Goal: Transaction & Acquisition: Purchase product/service

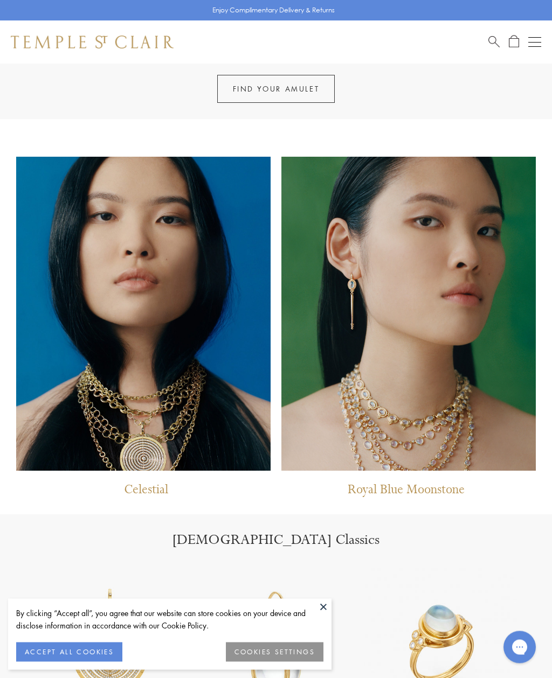
scroll to position [577, 0]
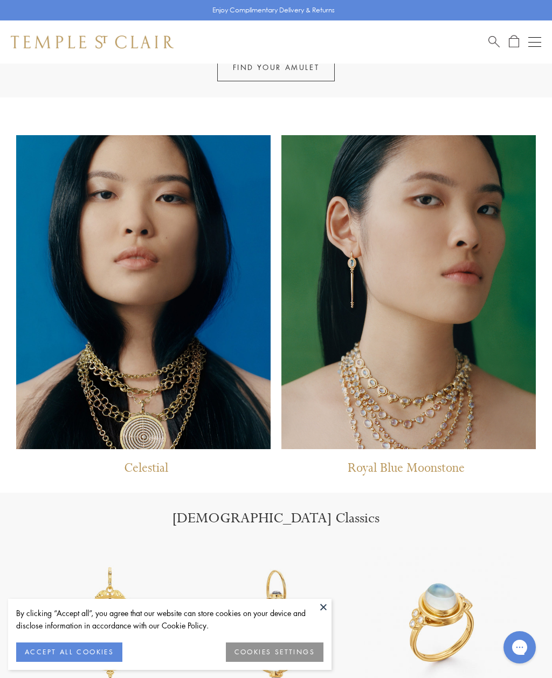
click at [326, 615] on button at bounding box center [323, 607] width 16 height 16
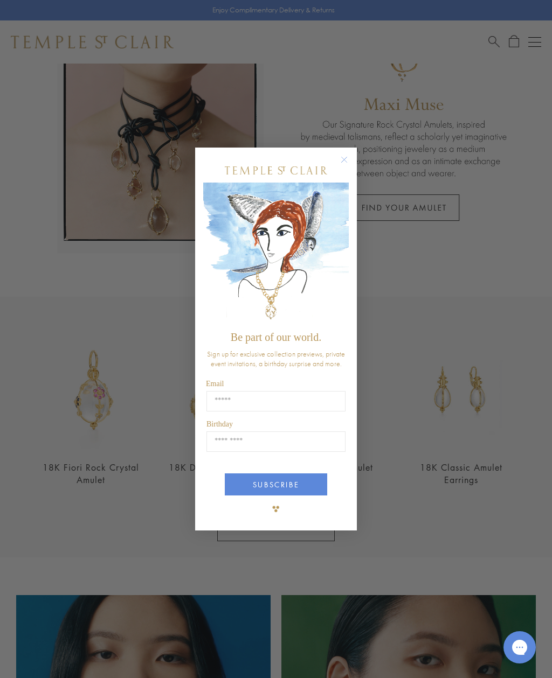
scroll to position [0, 0]
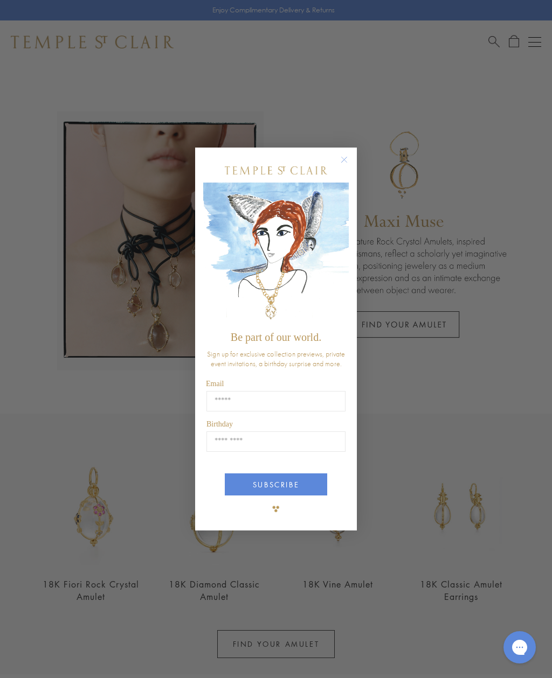
click at [343, 164] on circle "Close dialog" at bounding box center [344, 159] width 13 height 13
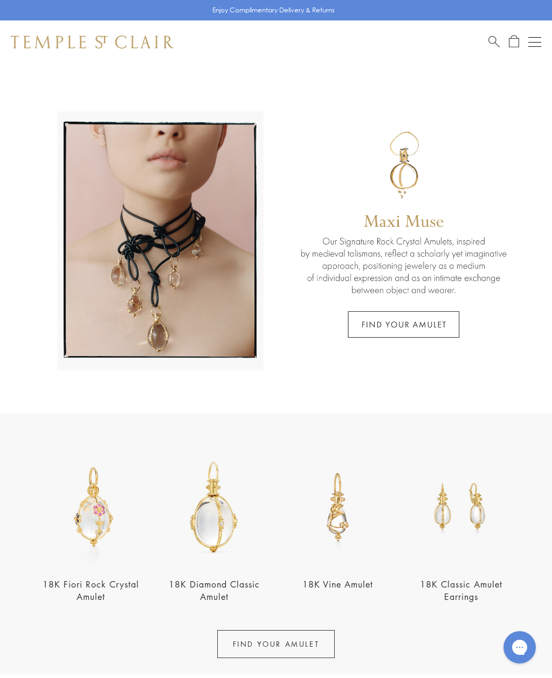
click at [539, 47] on button "Open navigation" at bounding box center [534, 42] width 13 height 13
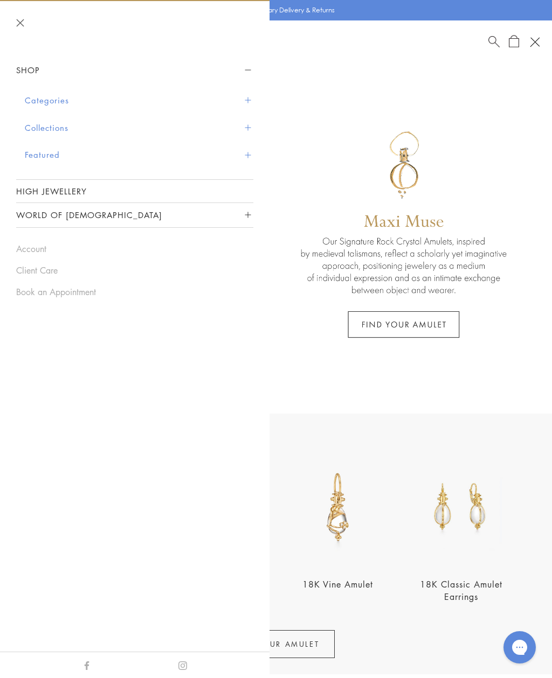
click at [40, 123] on button "Collections" at bounding box center [139, 127] width 229 height 27
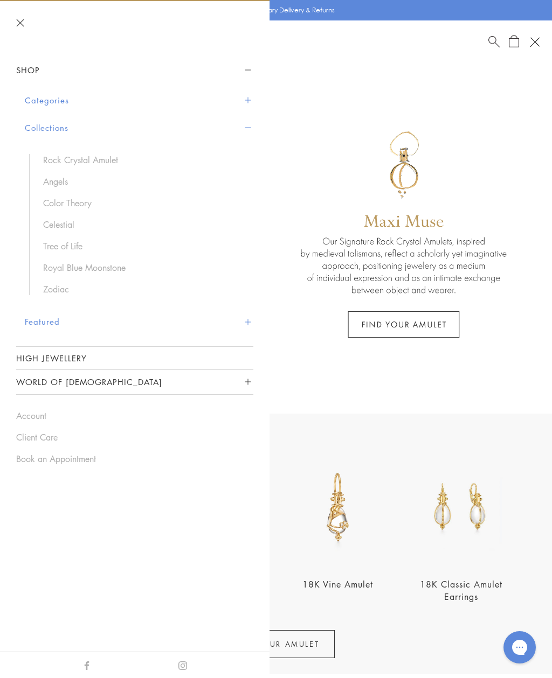
click at [45, 103] on button "Categories" at bounding box center [139, 100] width 229 height 27
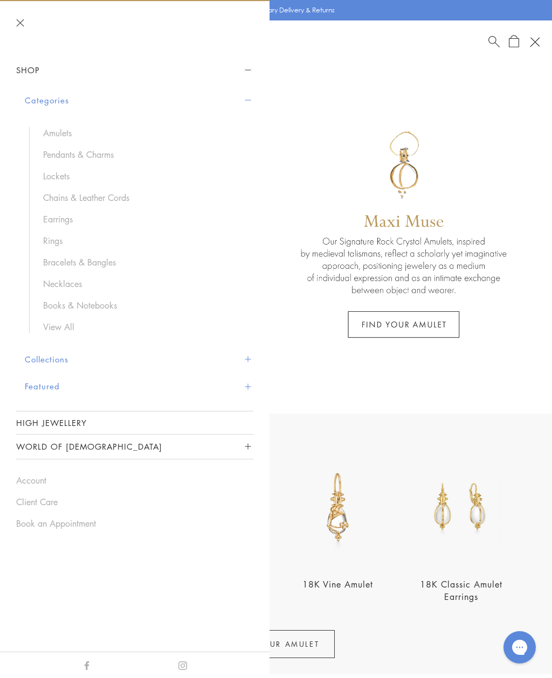
click at [45, 240] on link "Rings" at bounding box center [142, 241] width 199 height 12
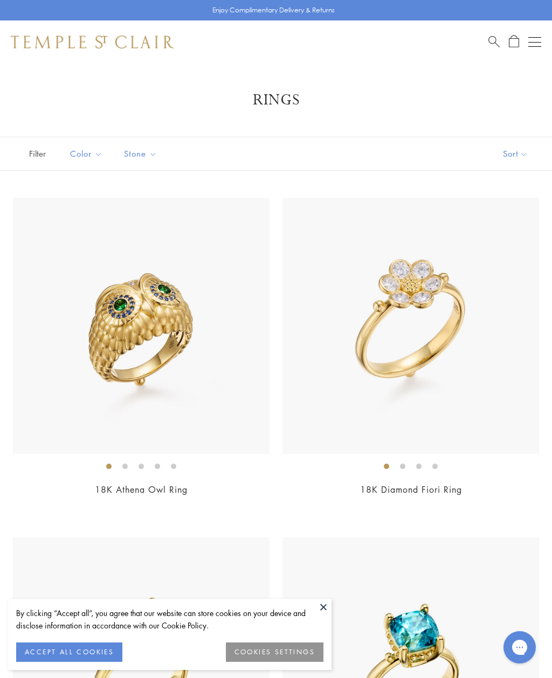
click at [324, 606] on button at bounding box center [323, 607] width 16 height 16
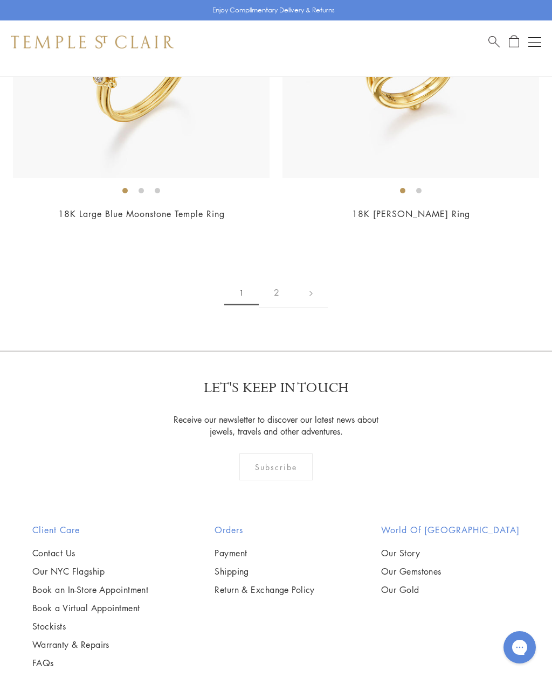
scroll to position [8066, 0]
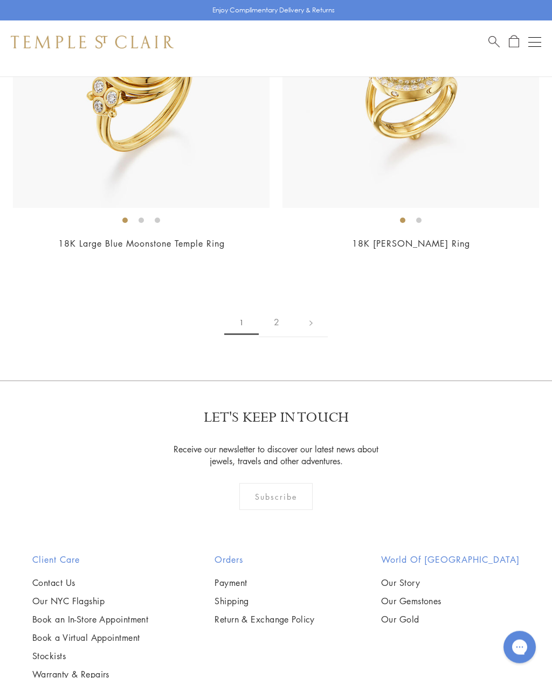
click at [283, 314] on link "2" at bounding box center [277, 323] width 36 height 30
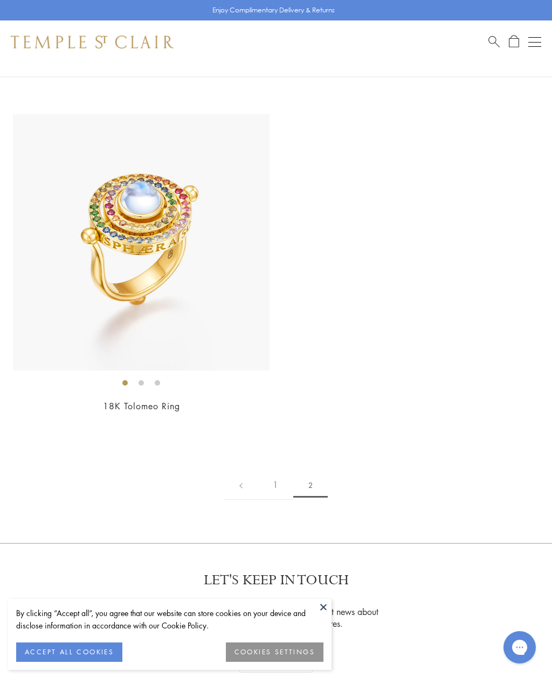
scroll to position [2803, 0]
click at [274, 479] on link "1" at bounding box center [276, 486] width 36 height 30
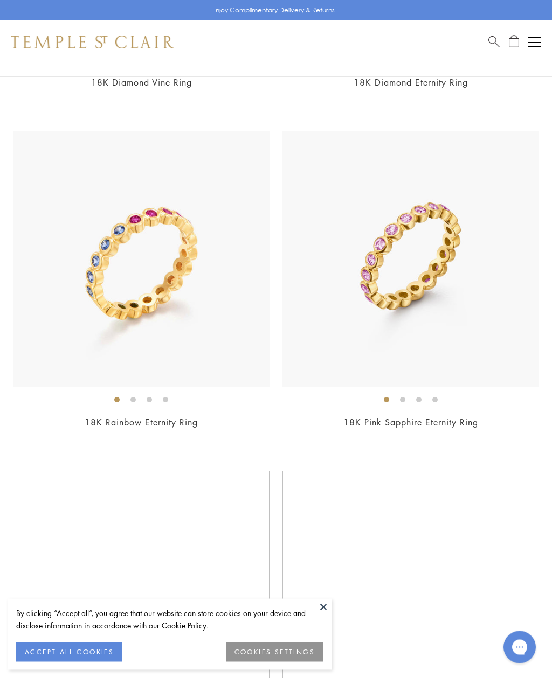
scroll to position [6883, 0]
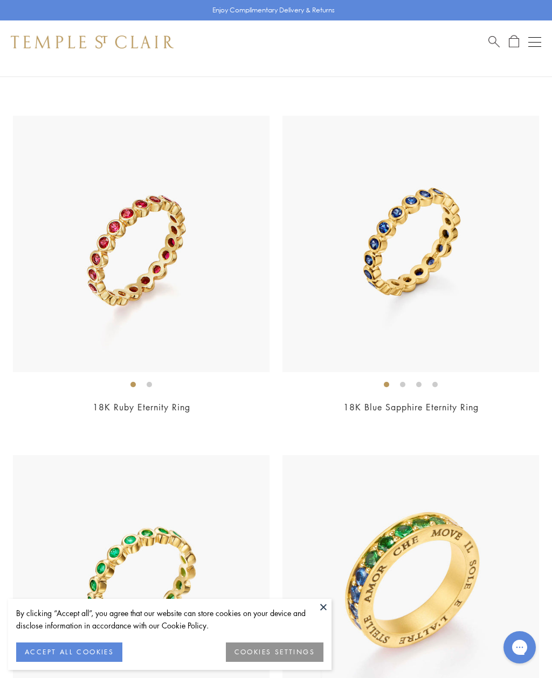
click at [104, 283] on img at bounding box center [141, 244] width 257 height 257
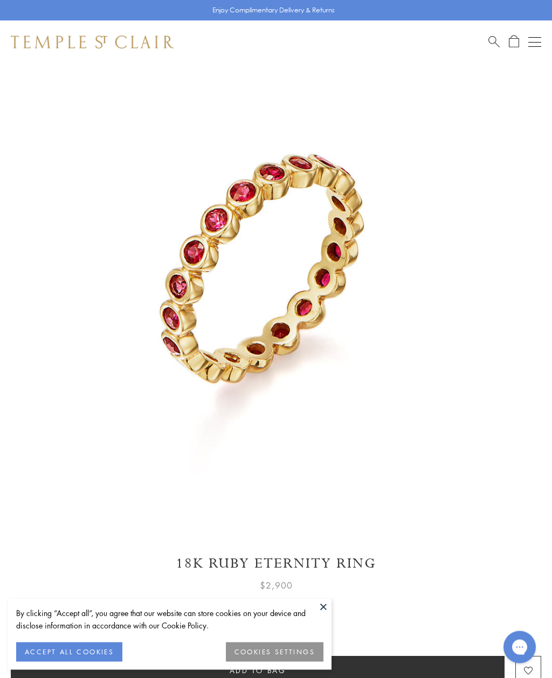
scroll to position [64, 0]
click at [329, 609] on button at bounding box center [323, 607] width 16 height 16
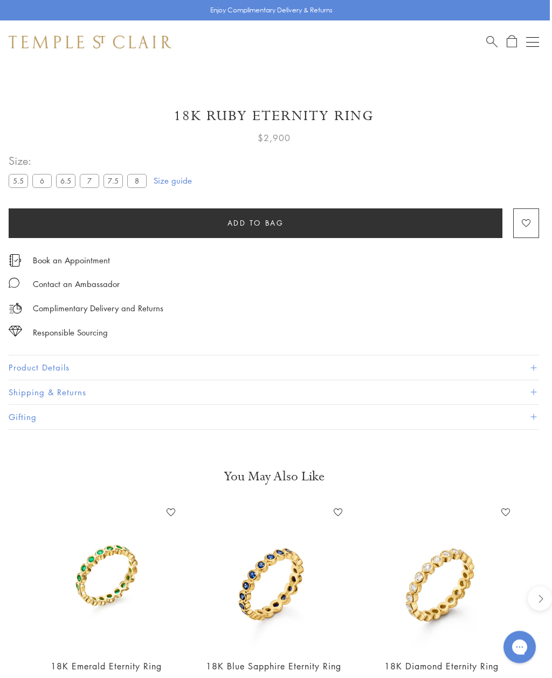
scroll to position [511, 2]
click at [32, 363] on button "Product Details" at bounding box center [274, 368] width 530 height 24
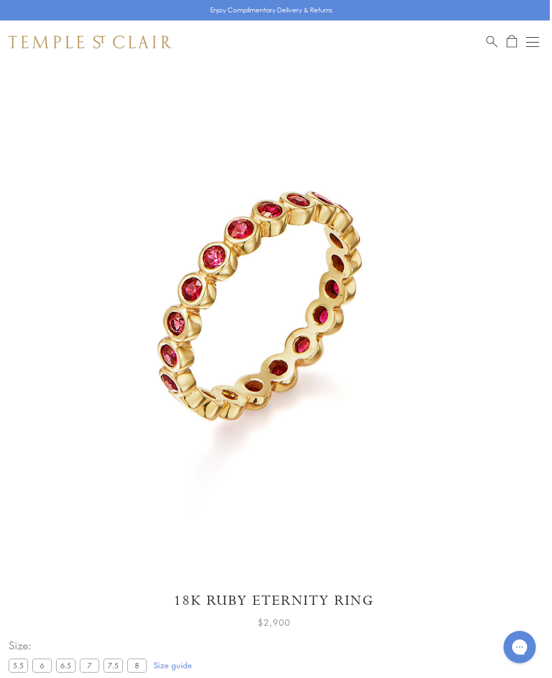
scroll to position [0, 2]
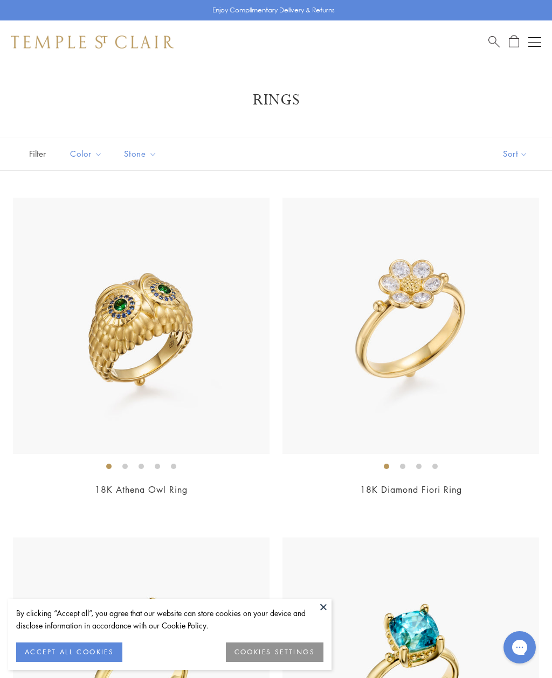
scroll to position [8067, 0]
